Goal: Task Accomplishment & Management: Use online tool/utility

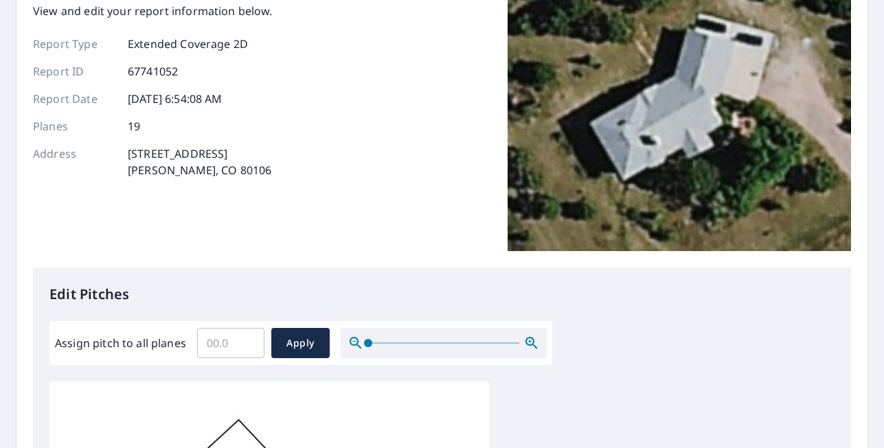
scroll to position [205, 0]
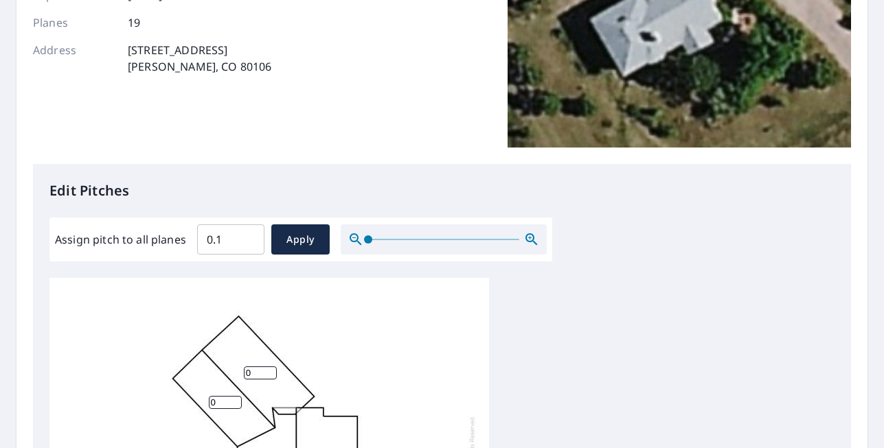
click at [249, 237] on input "0.1" at bounding box center [230, 239] width 67 height 38
click at [249, 237] on input "0.2" at bounding box center [230, 239] width 67 height 38
click at [249, 237] on input "0.3" at bounding box center [230, 239] width 67 height 38
click at [249, 237] on input "0.4" at bounding box center [230, 239] width 67 height 38
click at [249, 237] on input "0.5" at bounding box center [230, 239] width 67 height 38
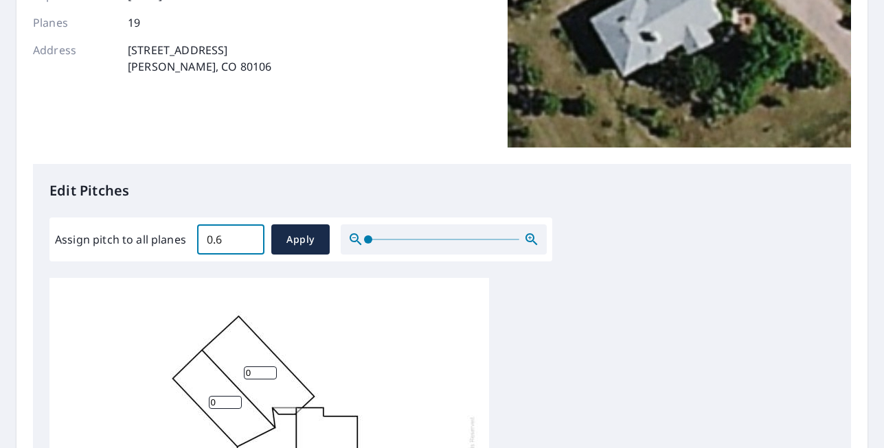
click at [249, 237] on input "0.6" at bounding box center [230, 239] width 67 height 38
click at [249, 237] on input "0.7" at bounding box center [230, 239] width 67 height 38
click at [249, 237] on input "0.8" at bounding box center [230, 239] width 67 height 38
click at [249, 237] on input "0.9" at bounding box center [230, 239] width 67 height 38
click at [249, 237] on input "1" at bounding box center [230, 239] width 67 height 38
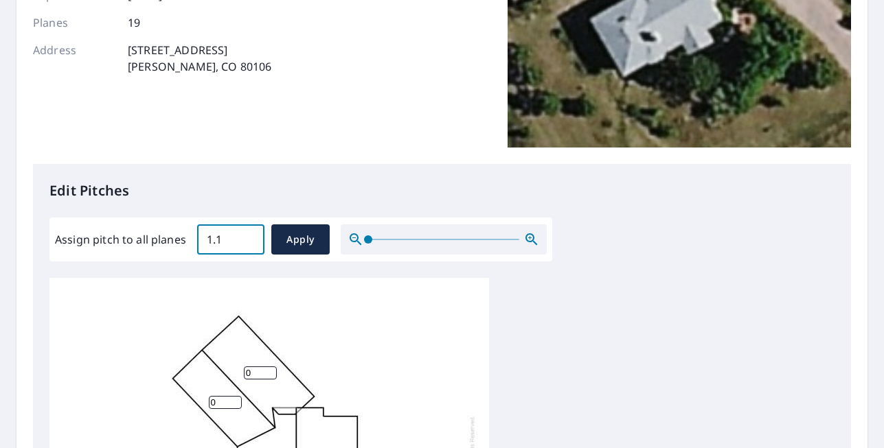
click at [249, 237] on input "1.1" at bounding box center [230, 239] width 67 height 38
click at [249, 237] on input "1.2" at bounding box center [230, 239] width 67 height 38
click at [249, 237] on input "1.3" at bounding box center [230, 239] width 67 height 38
click at [249, 237] on input "1.4" at bounding box center [230, 239] width 67 height 38
click at [249, 237] on input "4.6" at bounding box center [230, 239] width 67 height 38
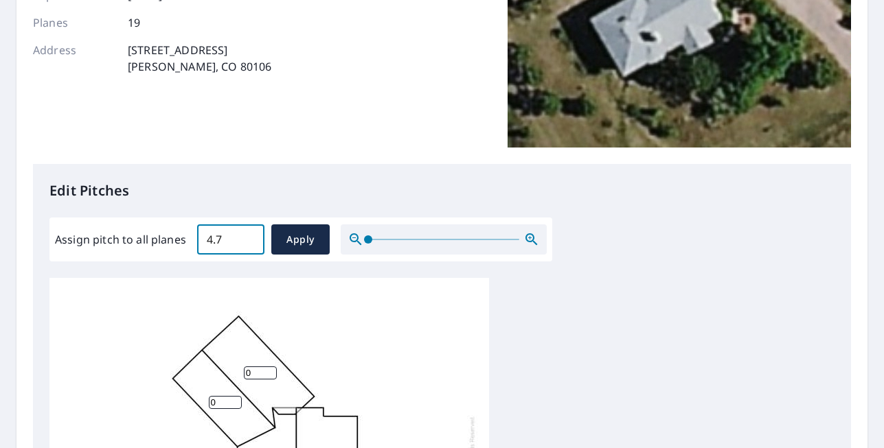
click at [249, 237] on input "4.7" at bounding box center [230, 239] width 67 height 38
click at [249, 237] on input "4.8" at bounding box center [230, 239] width 67 height 38
click at [249, 237] on input "4.9" at bounding box center [230, 239] width 67 height 38
type input "5"
click at [249, 237] on input "5" at bounding box center [230, 239] width 67 height 38
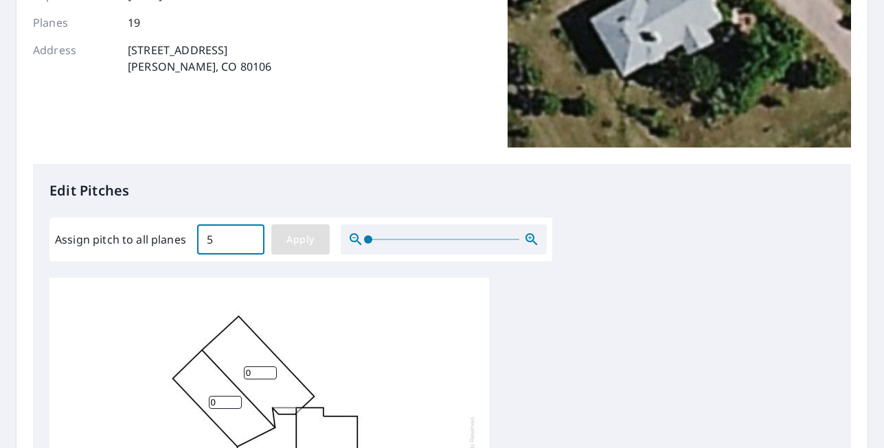
click at [301, 243] on span "Apply" at bounding box center [300, 239] width 36 height 17
type input "5"
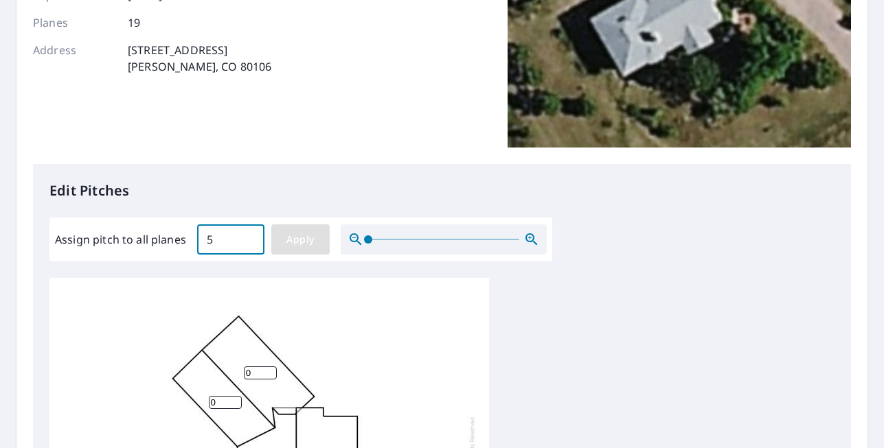
type input "5"
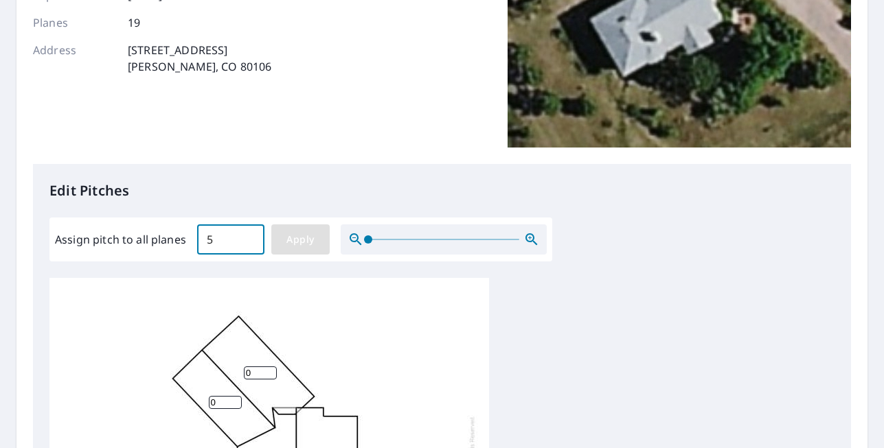
type input "5"
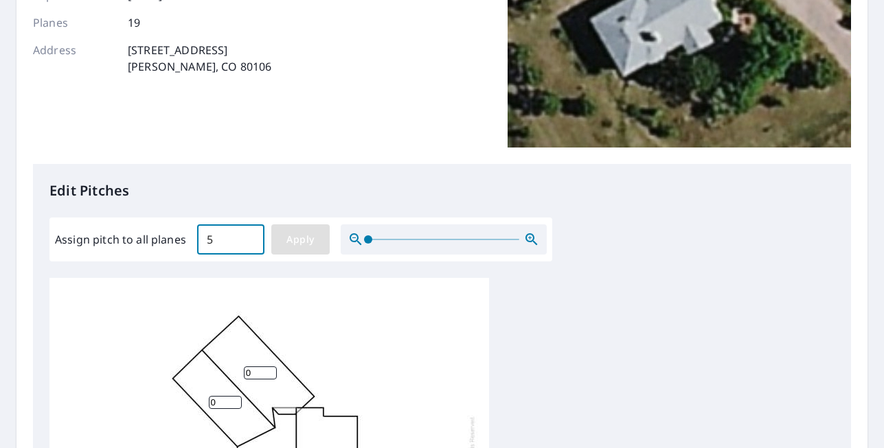
type input "5"
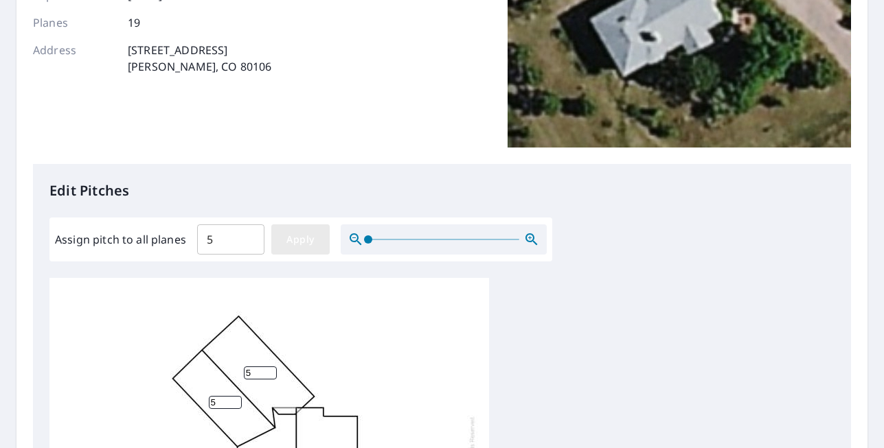
click at [300, 240] on span "Apply" at bounding box center [300, 239] width 36 height 17
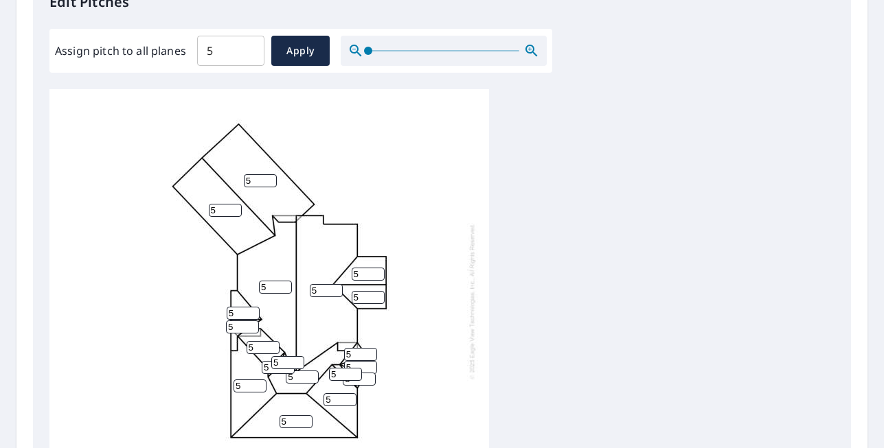
scroll to position [638, 0]
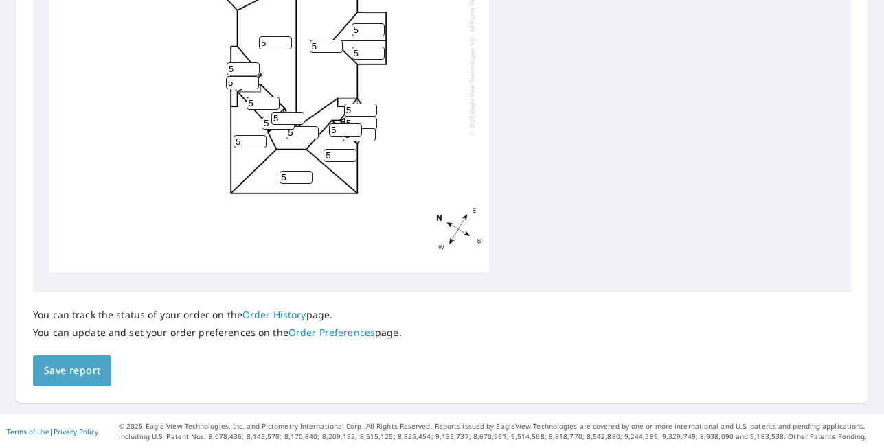
click at [76, 370] on span "Save report" at bounding box center [72, 371] width 56 height 17
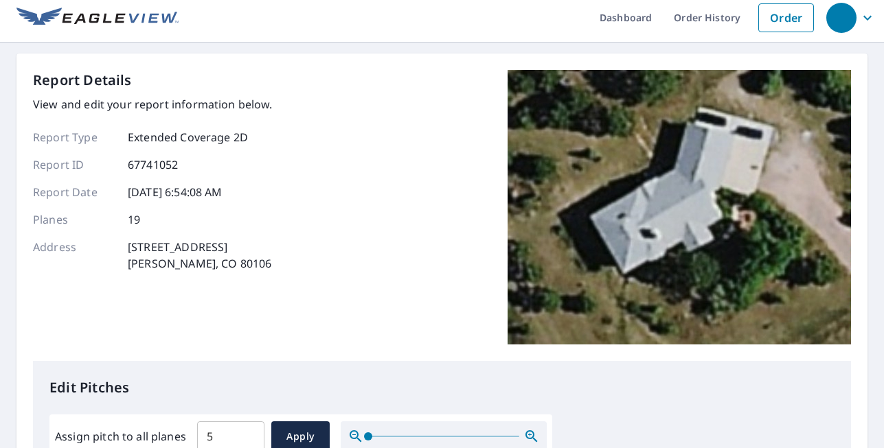
scroll to position [0, 0]
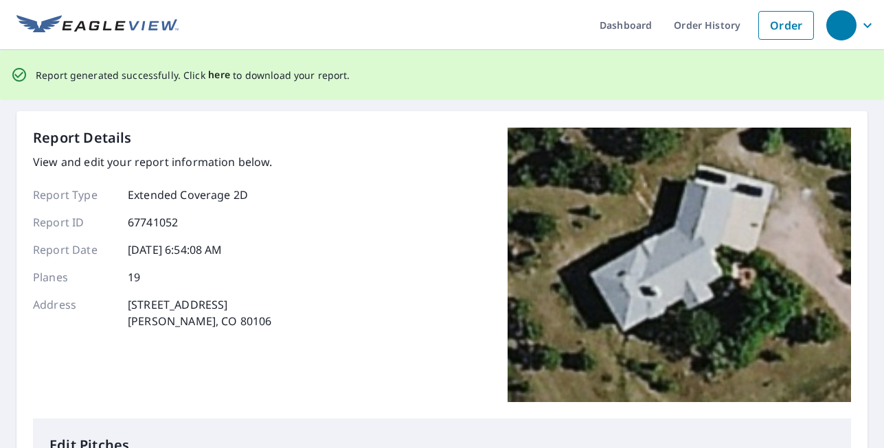
click at [212, 76] on span "here" at bounding box center [219, 75] width 23 height 17
